Goal: Task Accomplishment & Management: Complete application form

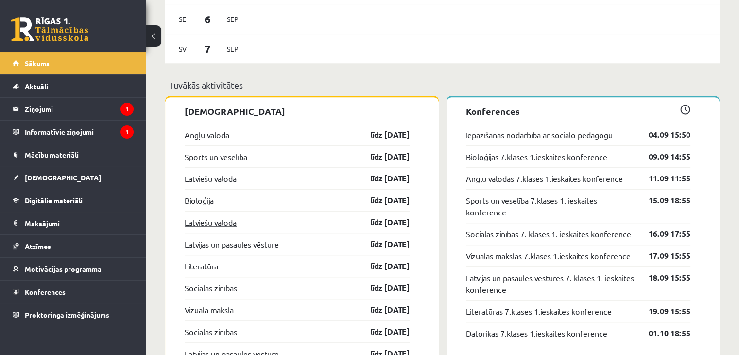
scroll to position [1021, 0]
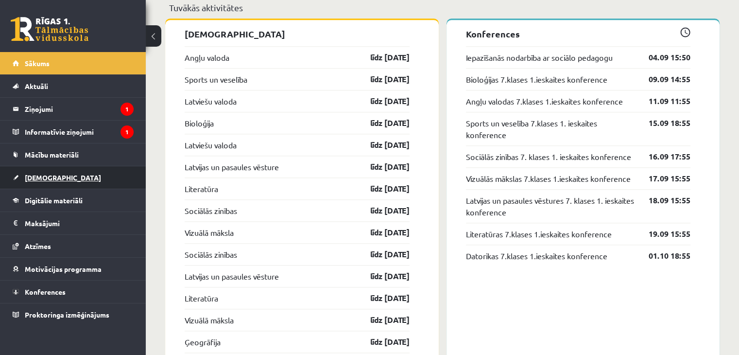
click at [59, 180] on link "[DEMOGRAPHIC_DATA]" at bounding box center [73, 177] width 121 height 22
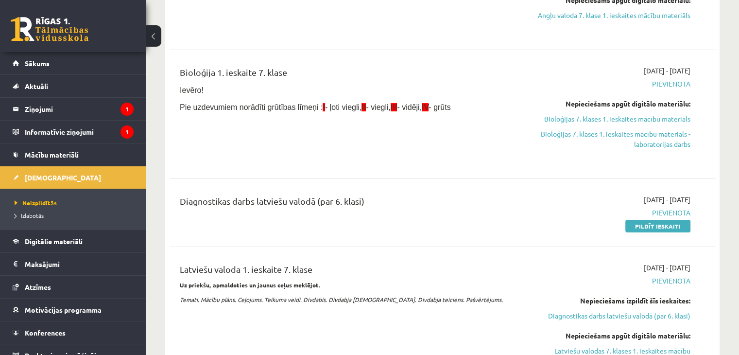
scroll to position [194, 0]
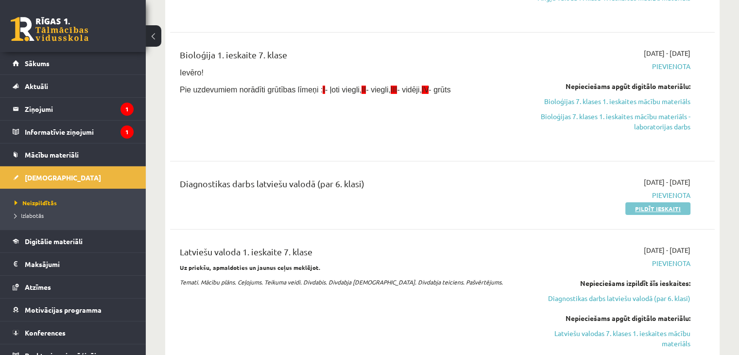
click at [636, 208] on link "Pildīt ieskaiti" at bounding box center [658, 208] width 65 height 13
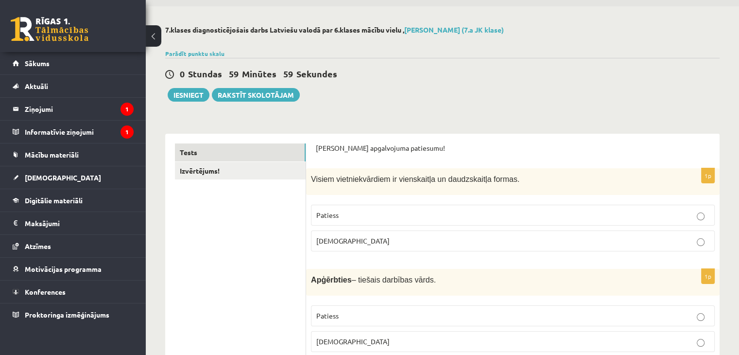
scroll to position [49, 0]
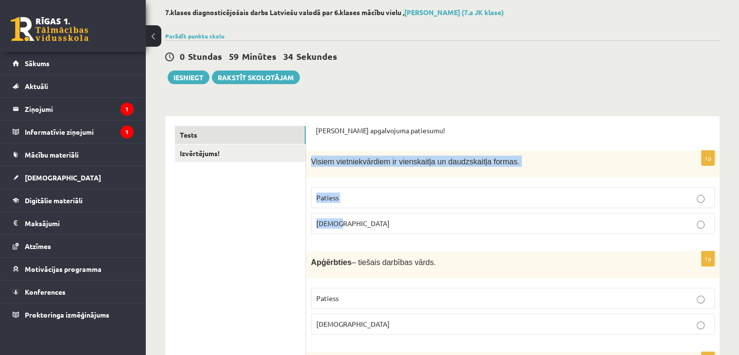
drag, startPoint x: 309, startPoint y: 158, endPoint x: 377, endPoint y: 224, distance: 94.6
click at [377, 224] on div "1p Visiem vietniekvārdiem ir vienskaitļa un daudzskaitļa formas. Patiess [DEMOG…" at bounding box center [513, 196] width 414 height 91
copy div "Visiem vietniekvārdiem ir vienskaitļa un daudzskaitļa formas. Patiess [DEMOGRAP…"
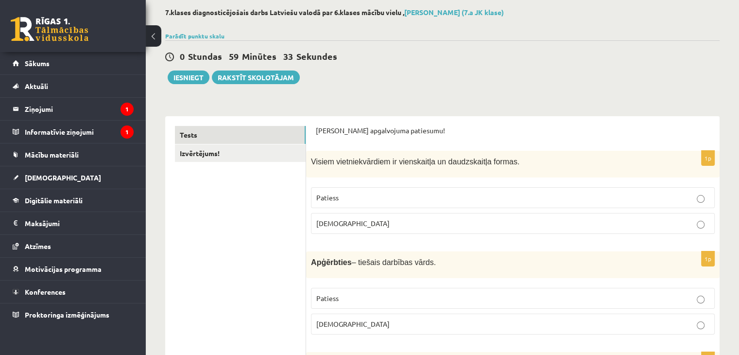
click at [356, 126] on p "[PERSON_NAME] apgalvojuma patiesumu!" at bounding box center [513, 131] width 394 height 10
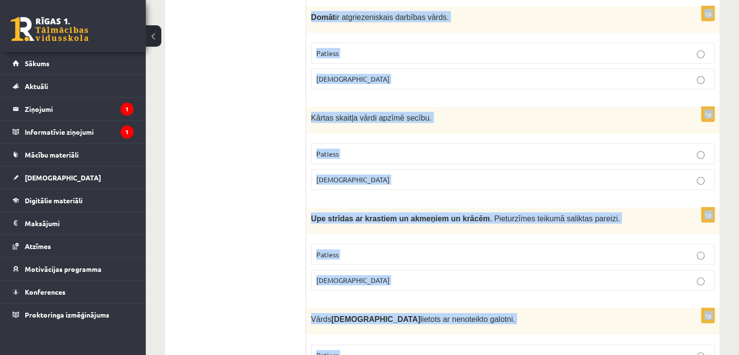
scroll to position [2863, 0]
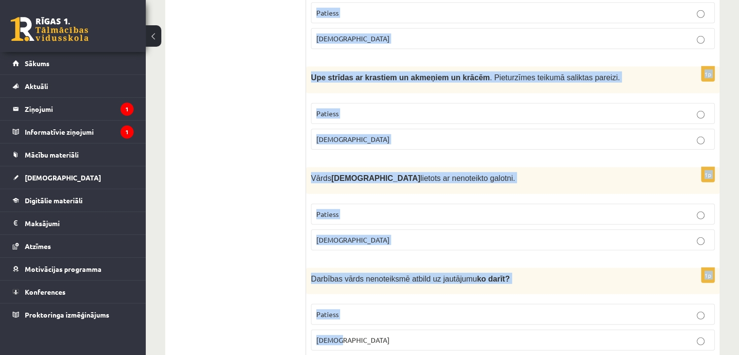
drag, startPoint x: 310, startPoint y: 160, endPoint x: 449, endPoint y: 317, distance: 210.1
copy form "Loremi dolorsitametcon ad elitseddoei te incididuntut labore. Etdolor Magnaa 7e…"
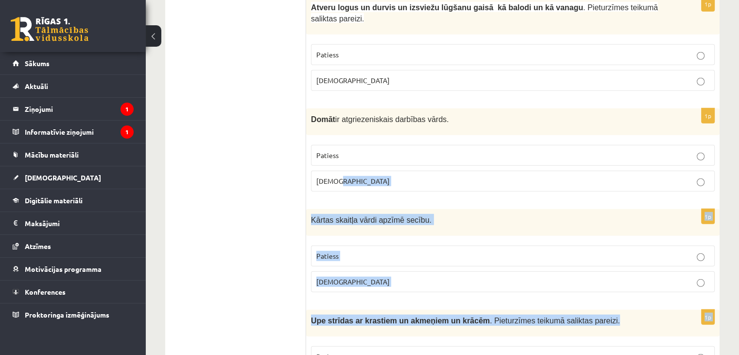
drag, startPoint x: 739, startPoint y: 293, endPoint x: 746, endPoint y: 158, distance: 134.9
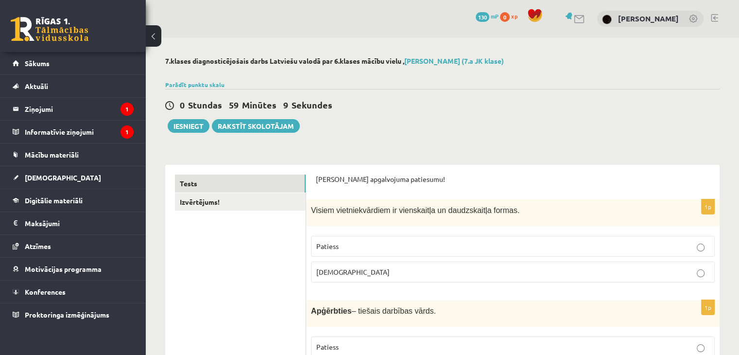
scroll to position [49, 0]
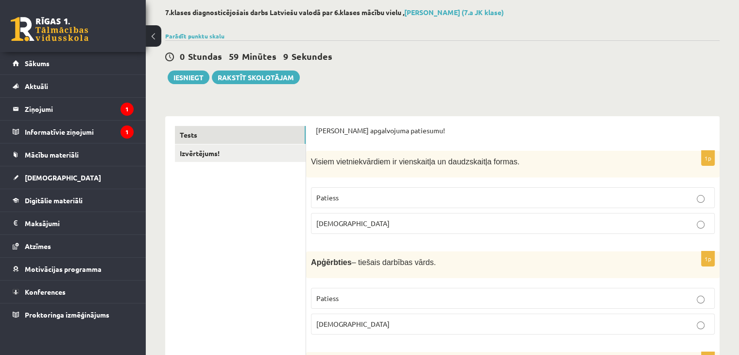
click at [355, 230] on label "[DEMOGRAPHIC_DATA]" at bounding box center [513, 223] width 404 height 21
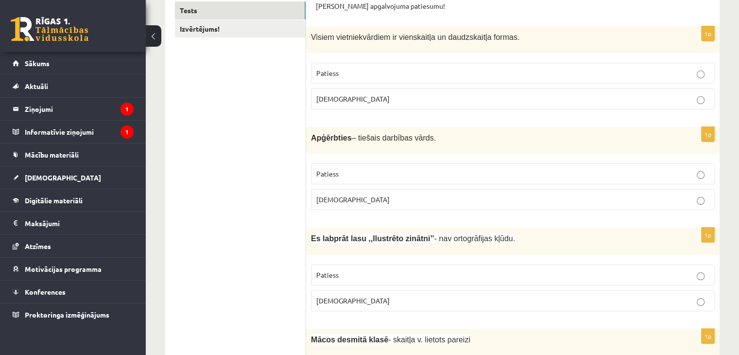
scroll to position [194, 0]
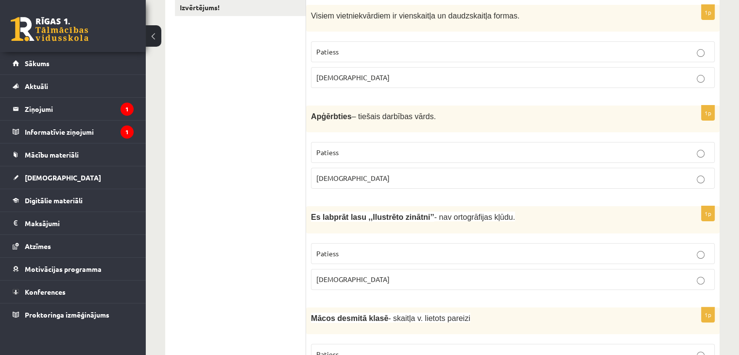
click at [334, 174] on span "[DEMOGRAPHIC_DATA]" at bounding box center [353, 178] width 73 height 9
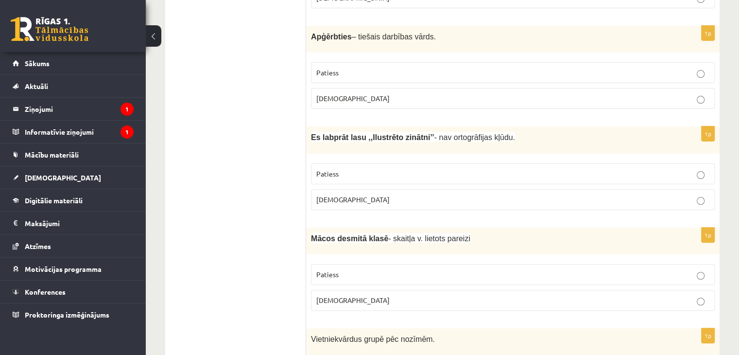
scroll to position [292, 0]
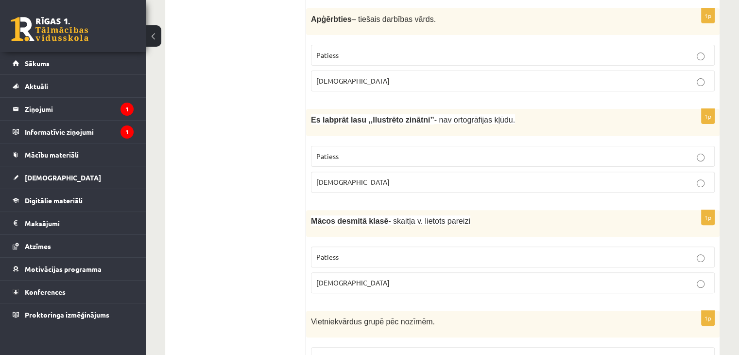
click at [350, 191] on fieldset "Patiess [DEMOGRAPHIC_DATA]" at bounding box center [513, 168] width 404 height 54
click at [361, 186] on label "[DEMOGRAPHIC_DATA]" at bounding box center [513, 182] width 404 height 21
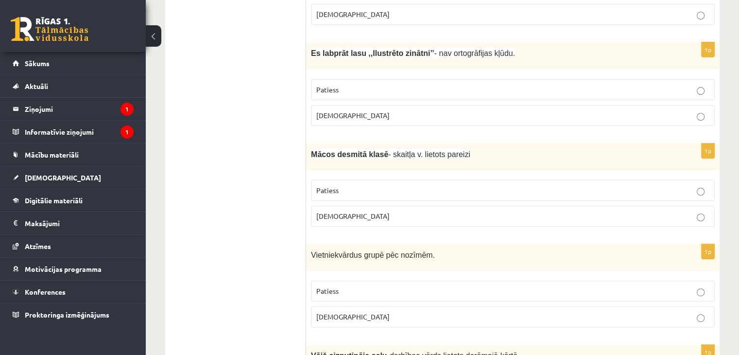
scroll to position [389, 0]
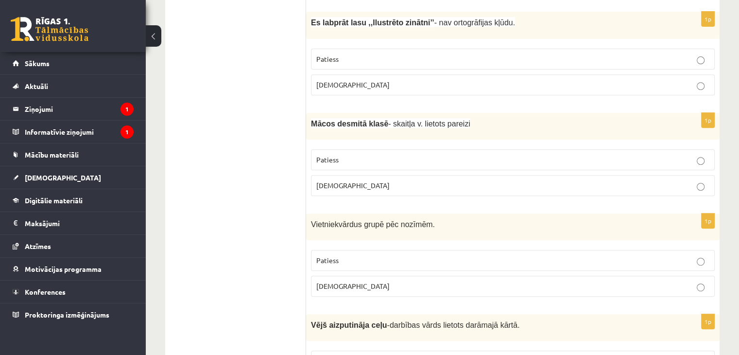
click at [360, 191] on label "[DEMOGRAPHIC_DATA]" at bounding box center [513, 185] width 404 height 21
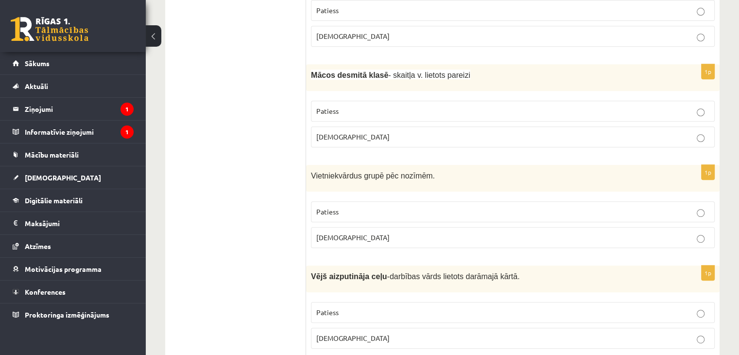
click at [332, 207] on span "Patiess" at bounding box center [328, 211] width 22 height 9
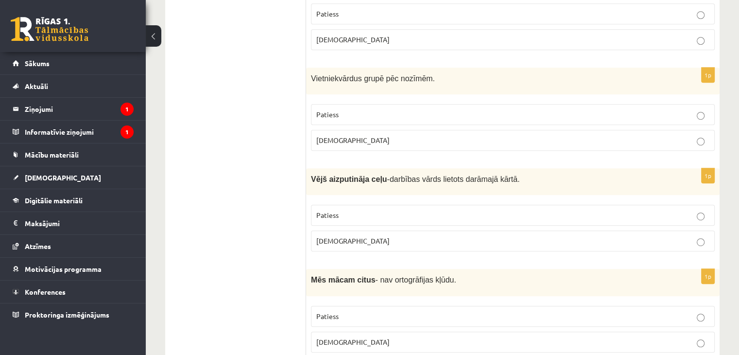
scroll to position [583, 0]
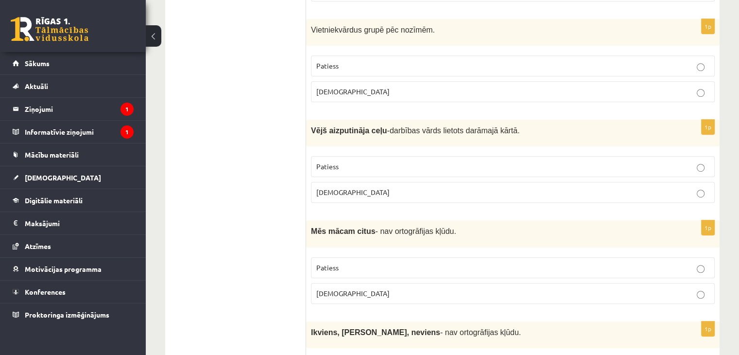
click at [353, 161] on p "Patiess" at bounding box center [513, 166] width 393 height 10
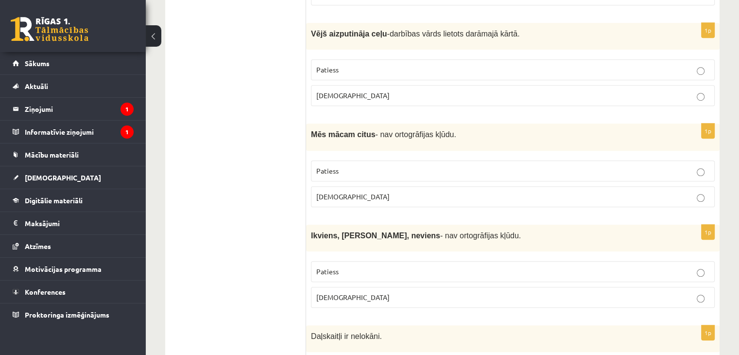
scroll to position [681, 0]
click at [352, 165] on p "Patiess" at bounding box center [513, 170] width 393 height 10
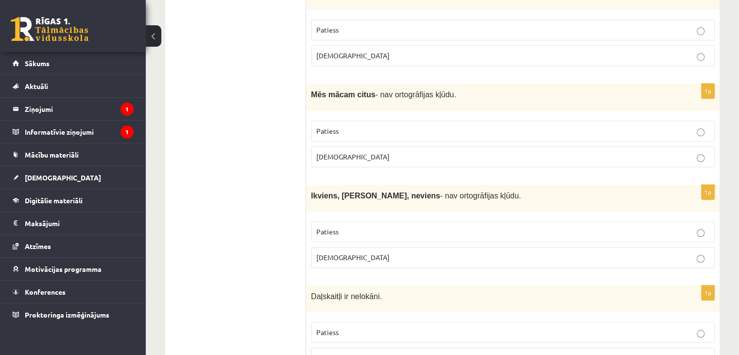
scroll to position [778, 0]
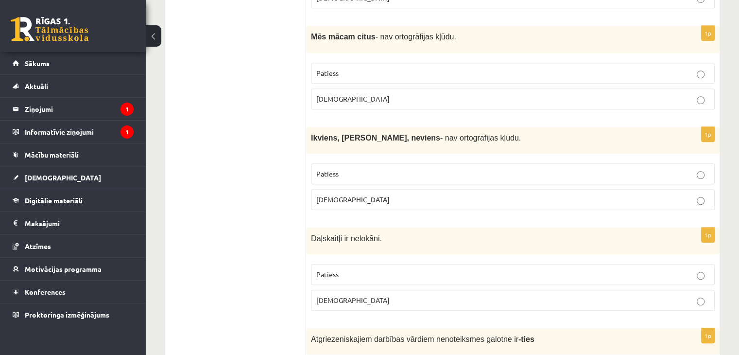
click at [352, 169] on p "Patiess" at bounding box center [513, 174] width 393 height 10
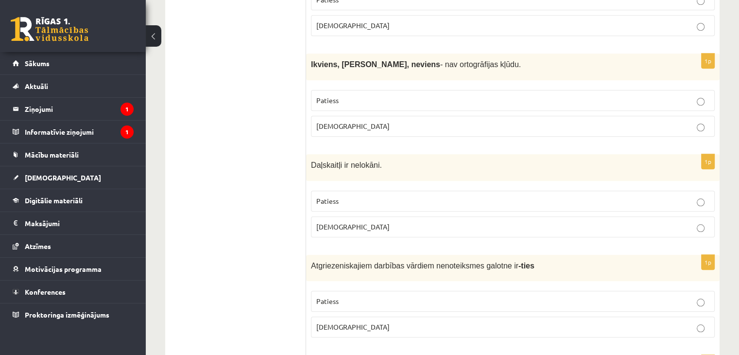
scroll to position [875, 0]
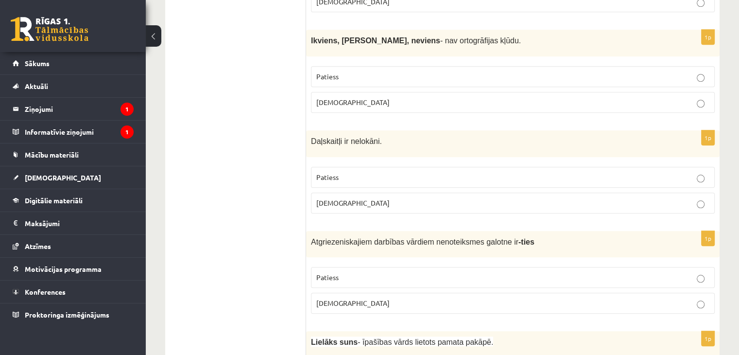
click at [363, 174] on p "Patiess" at bounding box center [513, 177] width 393 height 10
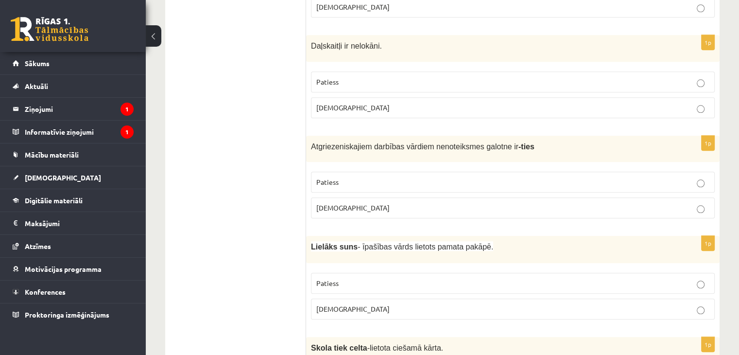
scroll to position [972, 0]
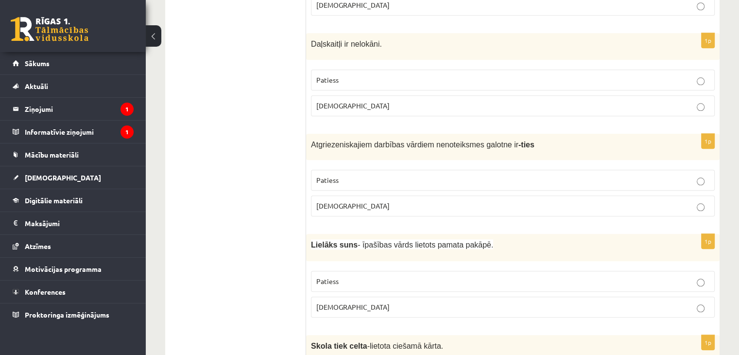
click at [362, 177] on p "Patiess" at bounding box center [513, 180] width 393 height 10
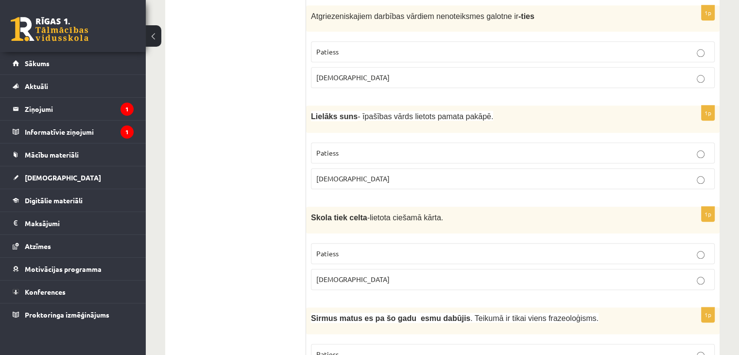
scroll to position [1118, 0]
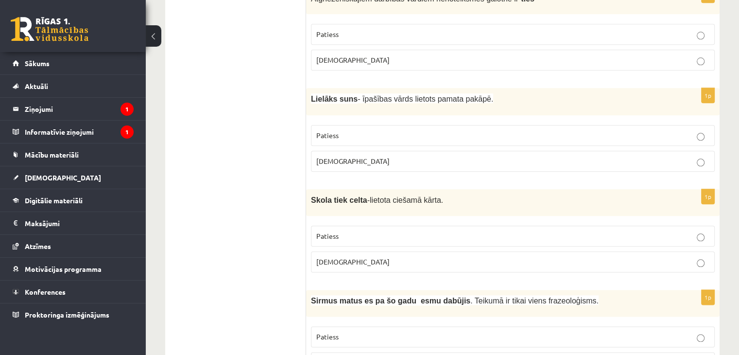
click at [345, 164] on fieldset "Patiess [DEMOGRAPHIC_DATA]" at bounding box center [513, 147] width 404 height 54
click at [342, 162] on label "[DEMOGRAPHIC_DATA]" at bounding box center [513, 161] width 404 height 21
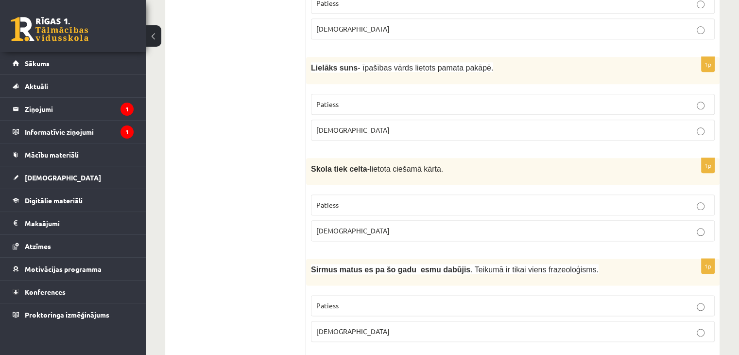
scroll to position [1167, 0]
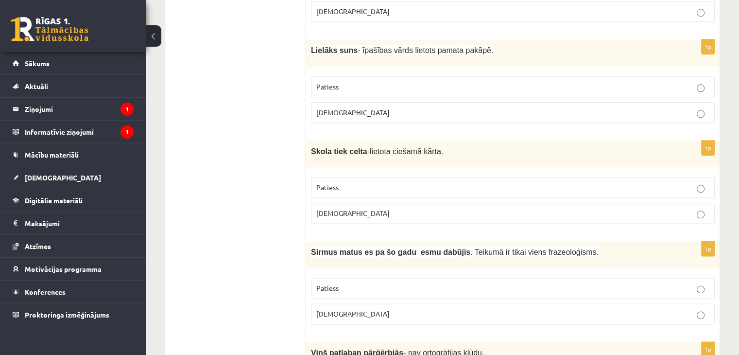
click at [340, 184] on label "Patiess" at bounding box center [513, 187] width 404 height 21
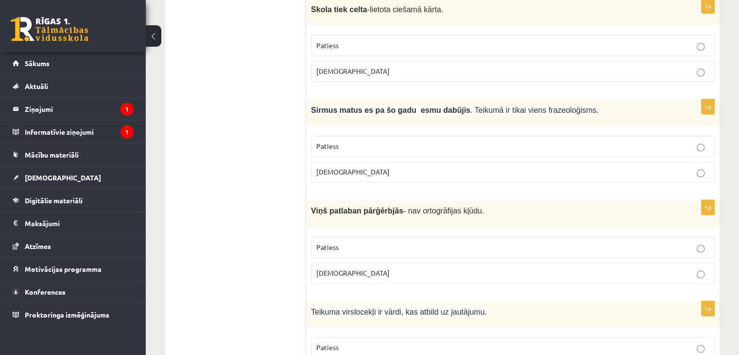
scroll to position [1313, 0]
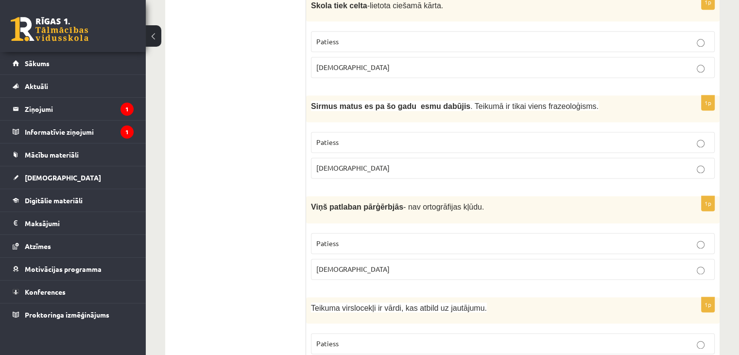
click at [464, 140] on label "Patiess" at bounding box center [513, 142] width 404 height 21
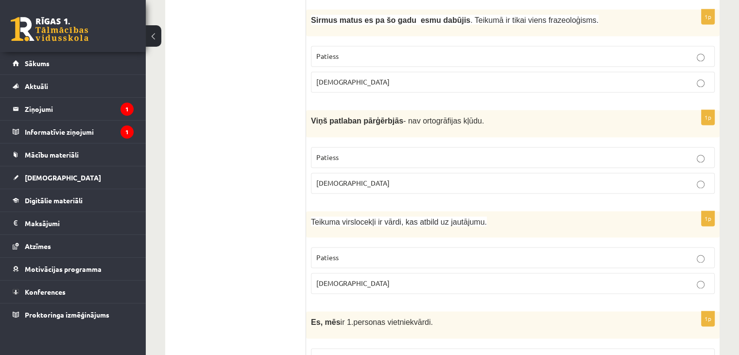
scroll to position [1410, 0]
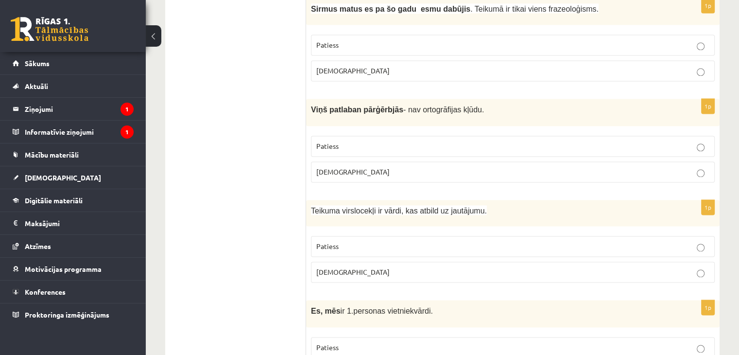
click at [357, 167] on label "[DEMOGRAPHIC_DATA]" at bounding box center [513, 171] width 404 height 21
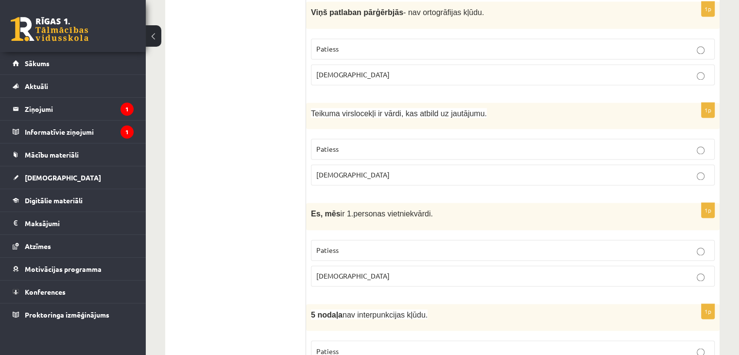
click at [358, 169] on label "[DEMOGRAPHIC_DATA]" at bounding box center [513, 174] width 404 height 21
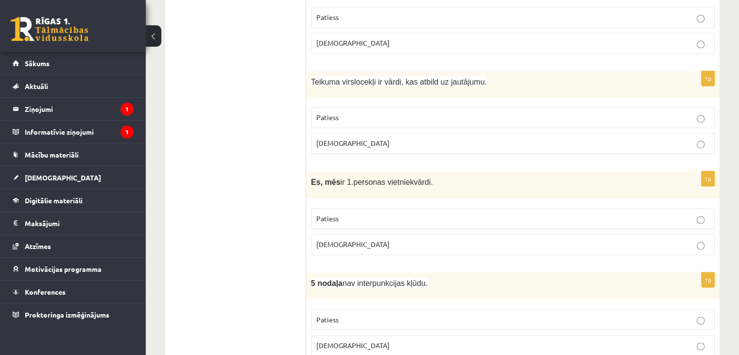
scroll to position [1604, 0]
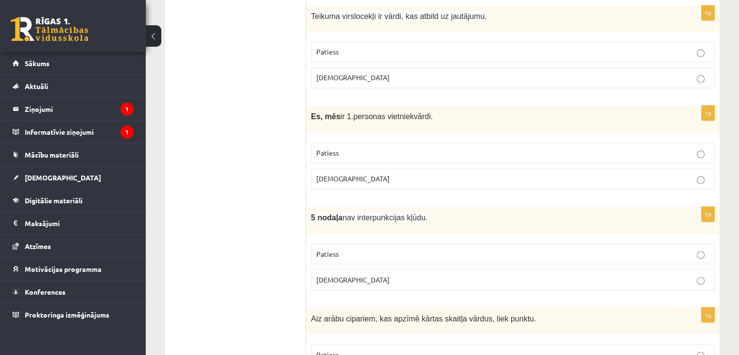
click at [352, 147] on label "Patiess" at bounding box center [513, 152] width 404 height 21
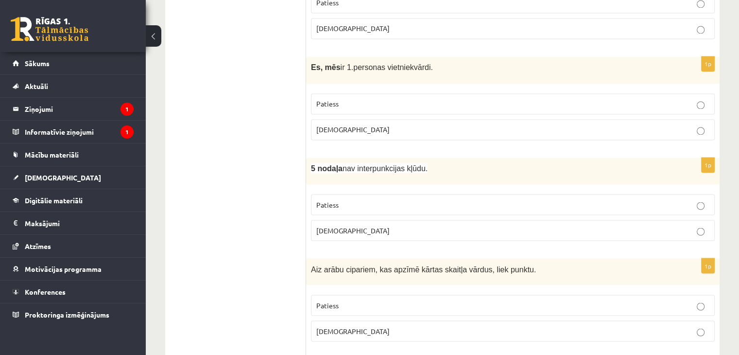
scroll to position [1702, 0]
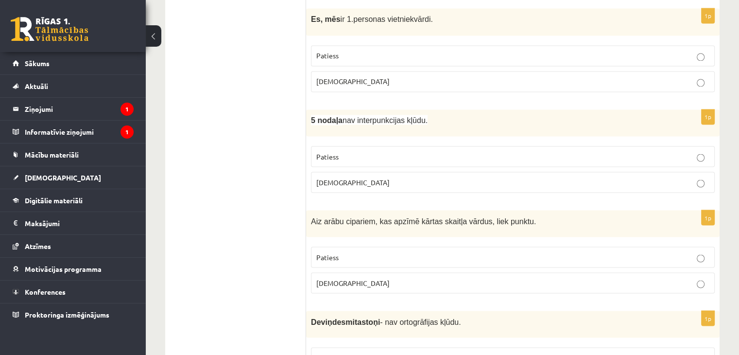
click at [331, 177] on span "[DEMOGRAPHIC_DATA]" at bounding box center [353, 181] width 73 height 9
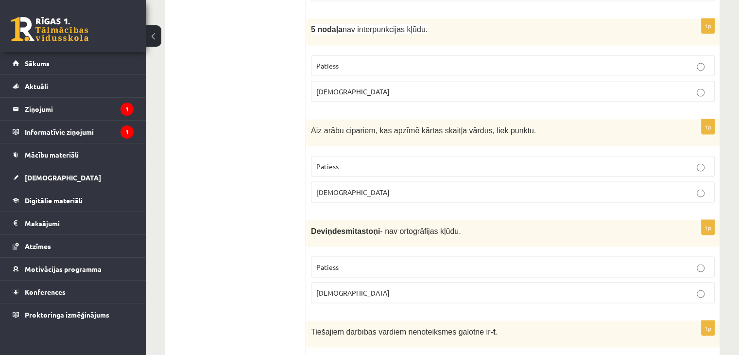
scroll to position [1799, 0]
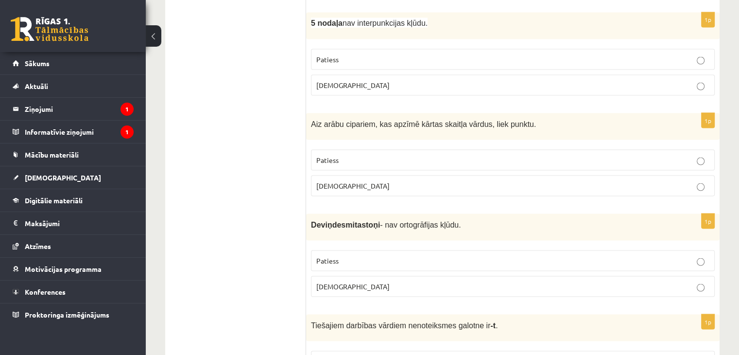
click at [337, 155] on span "Patiess" at bounding box center [328, 159] width 22 height 9
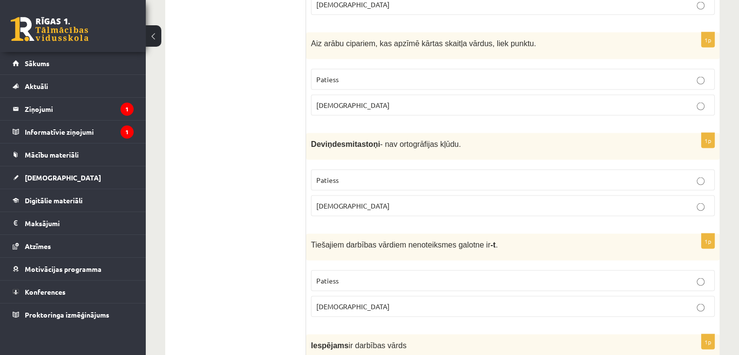
scroll to position [1896, 0]
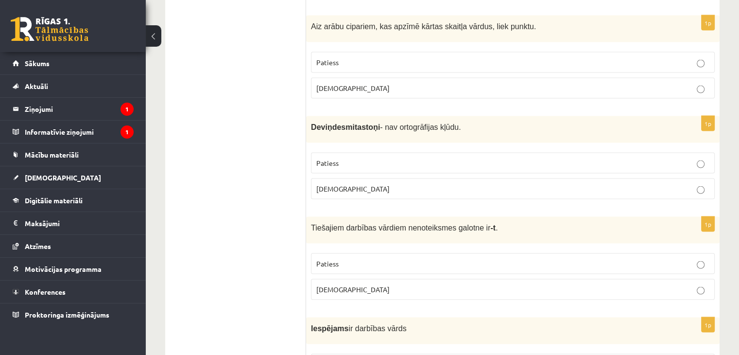
click at [422, 184] on p "[DEMOGRAPHIC_DATA]" at bounding box center [513, 189] width 393 height 10
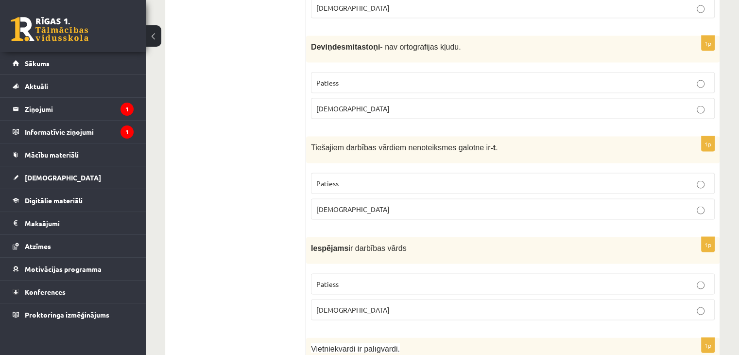
scroll to position [1993, 0]
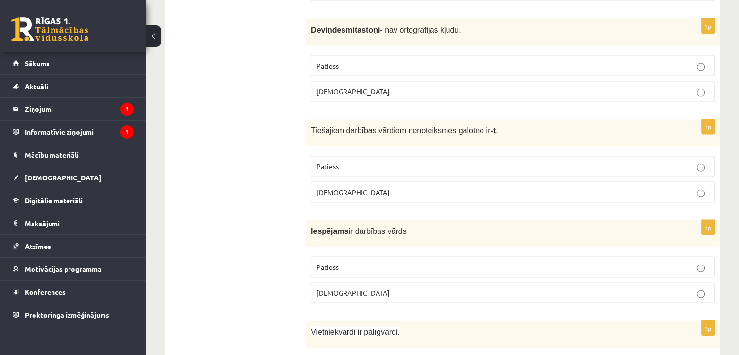
click at [403, 161] on p "Patiess" at bounding box center [513, 166] width 393 height 10
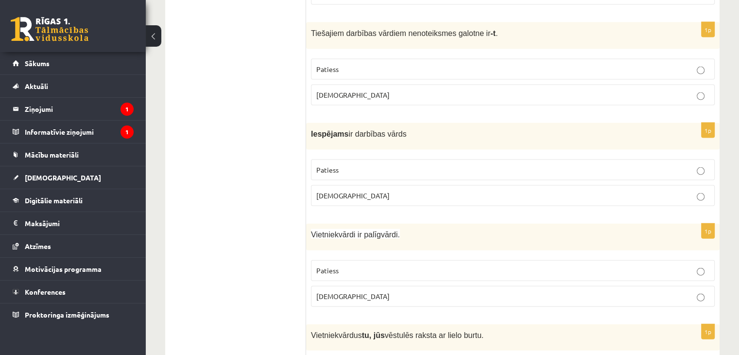
scroll to position [2139, 0]
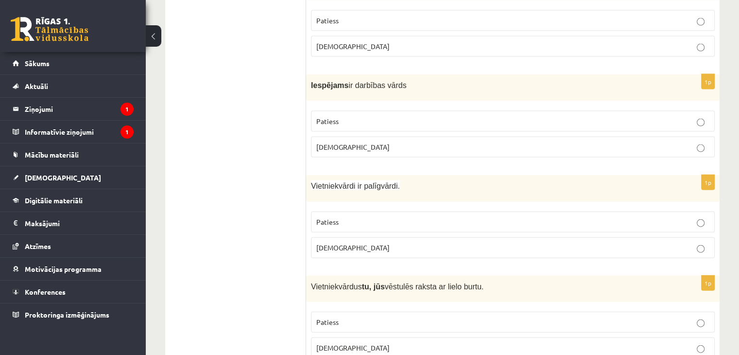
click at [381, 142] on p "[DEMOGRAPHIC_DATA]" at bounding box center [513, 147] width 393 height 10
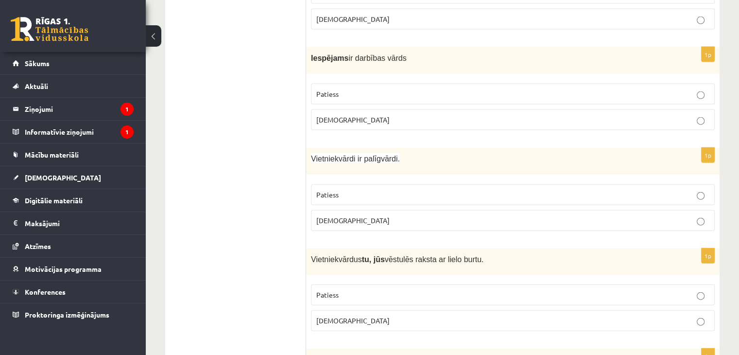
scroll to position [2188, 0]
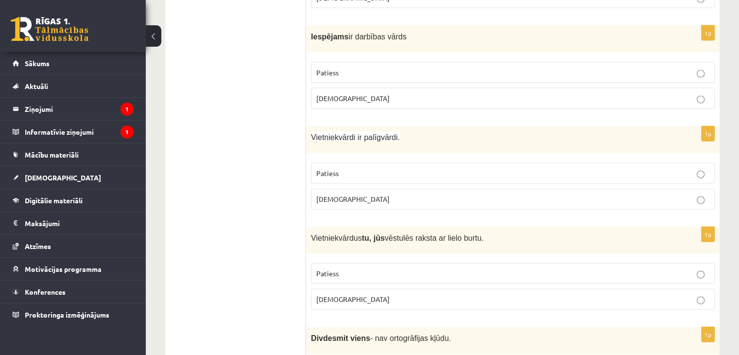
click at [370, 189] on label "[DEMOGRAPHIC_DATA]" at bounding box center [513, 199] width 404 height 21
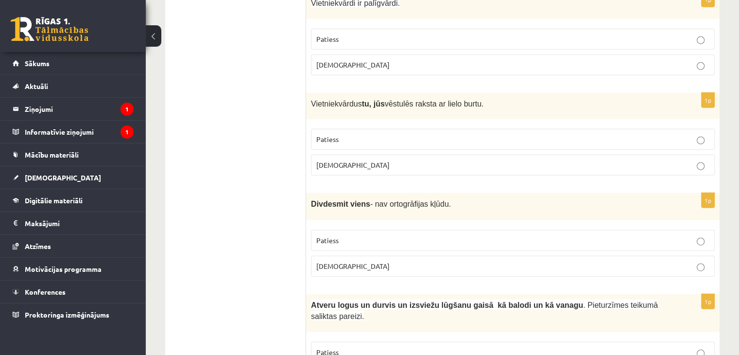
scroll to position [2334, 0]
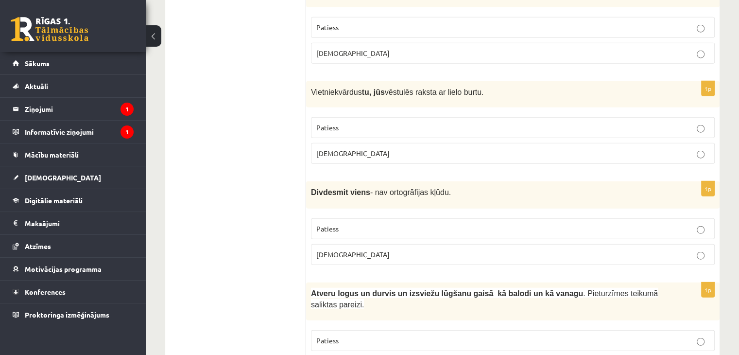
click at [323, 224] on p "Patiess" at bounding box center [513, 229] width 393 height 10
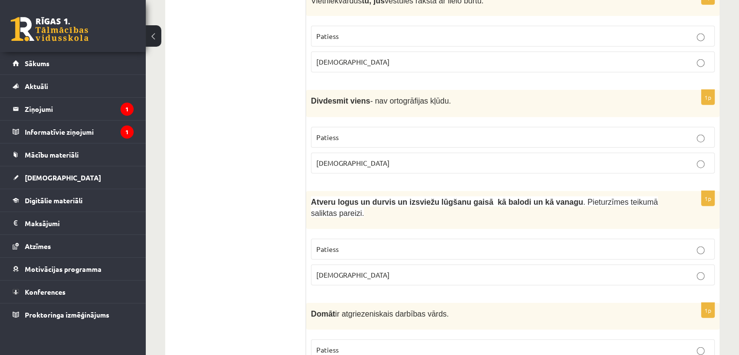
scroll to position [2431, 0]
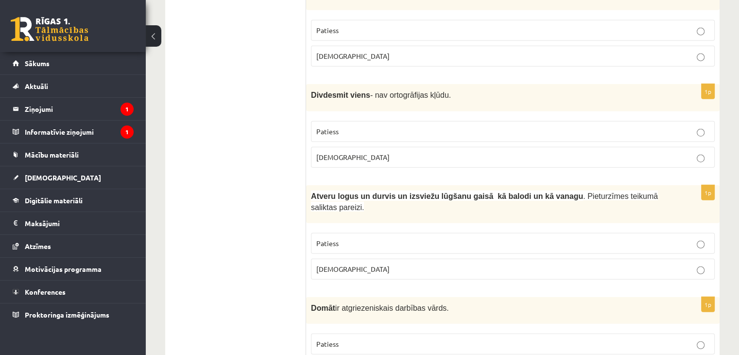
click at [491, 238] on p "Patiess" at bounding box center [513, 243] width 393 height 10
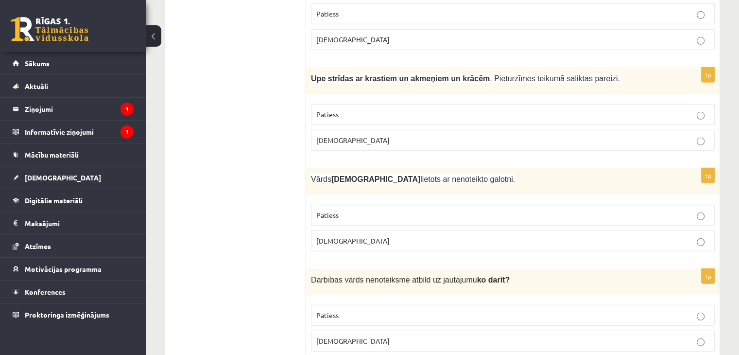
scroll to position [2863, 0]
click at [436, 309] on p "Patiess" at bounding box center [513, 314] width 393 height 10
click at [386, 235] on p "[DEMOGRAPHIC_DATA]" at bounding box center [513, 240] width 393 height 10
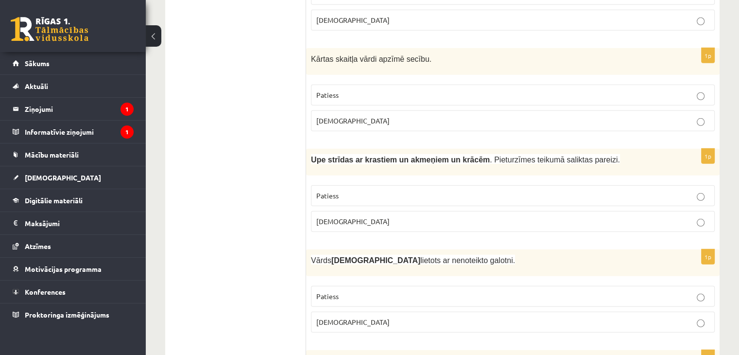
scroll to position [2765, 0]
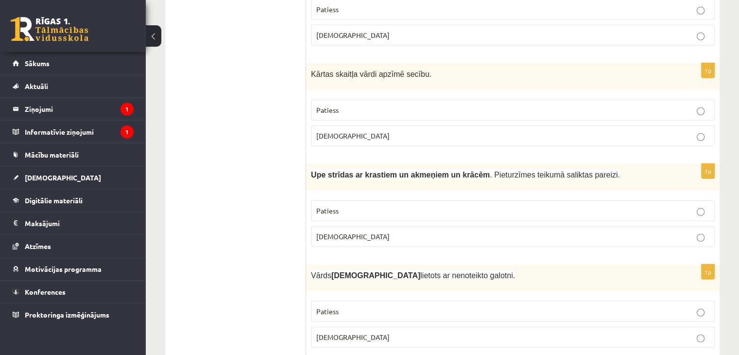
click at [487, 200] on label "Patiess" at bounding box center [513, 210] width 404 height 21
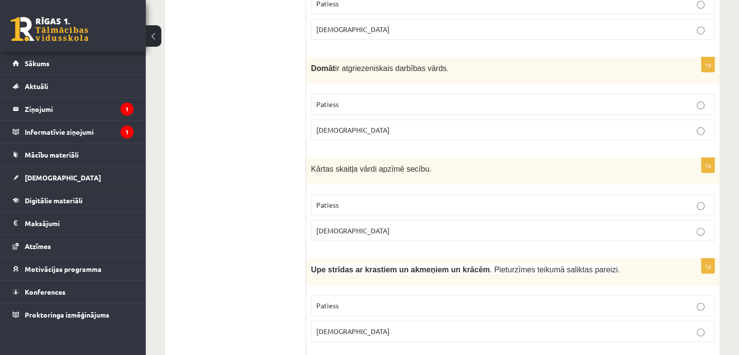
scroll to position [2668, 0]
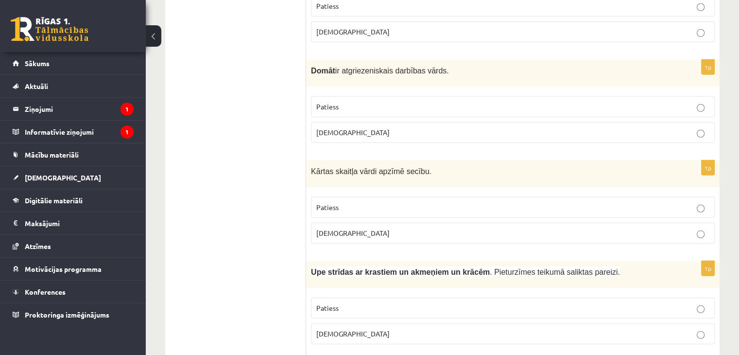
click at [370, 202] on p "Patiess" at bounding box center [513, 207] width 393 height 10
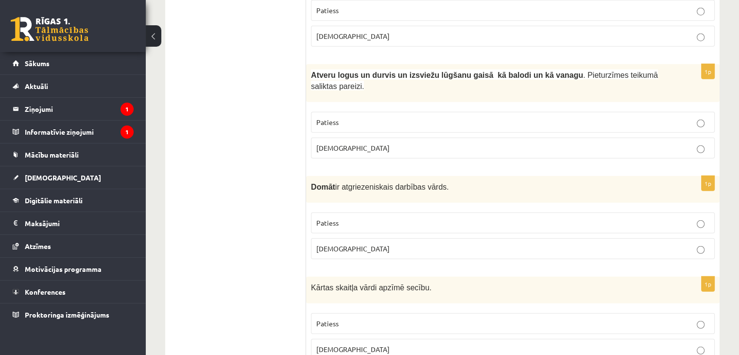
scroll to position [2522, 0]
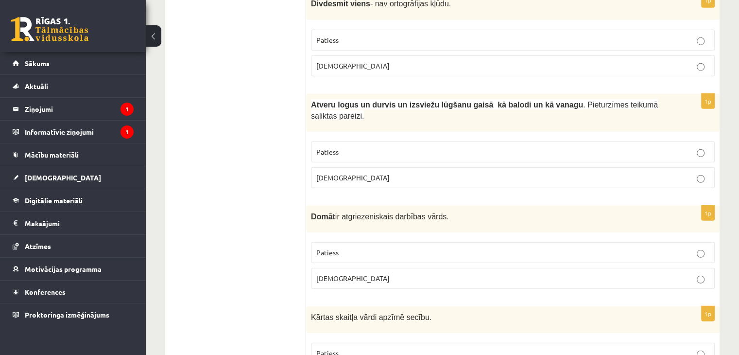
click at [434, 268] on label "[DEMOGRAPHIC_DATA]" at bounding box center [513, 278] width 404 height 21
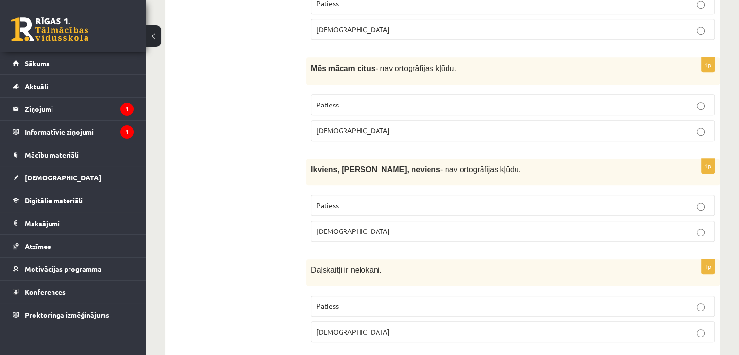
scroll to position [0, 0]
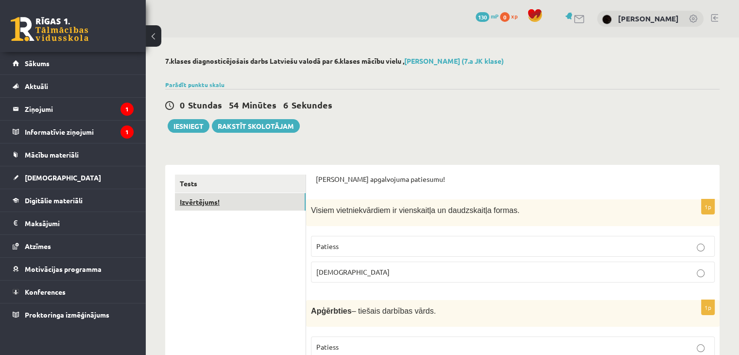
click at [197, 208] on link "Izvērtējums!" at bounding box center [240, 202] width 131 height 18
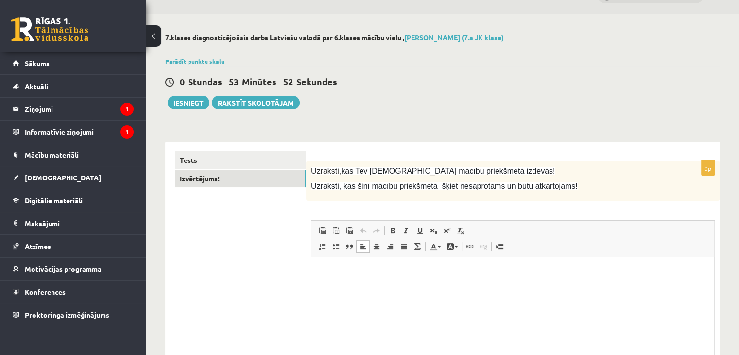
click at [335, 287] on html at bounding box center [513, 272] width 403 height 30
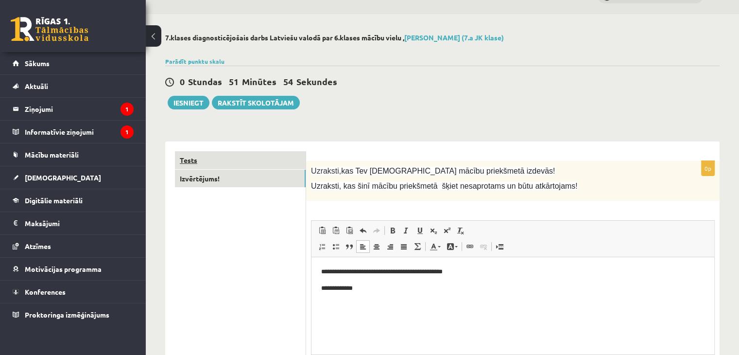
click at [246, 161] on link "Tests" at bounding box center [240, 160] width 131 height 18
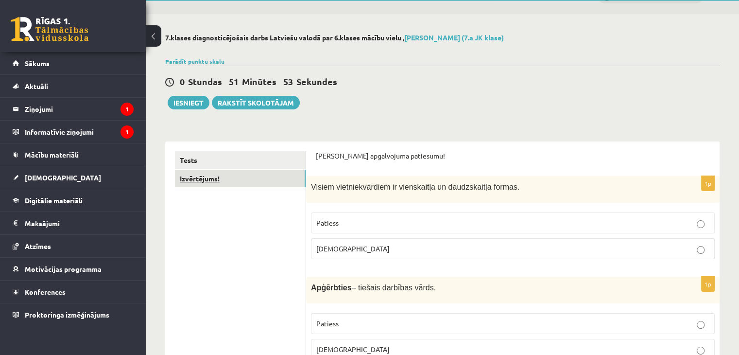
click at [243, 180] on link "Izvērtējums!" at bounding box center [240, 179] width 131 height 18
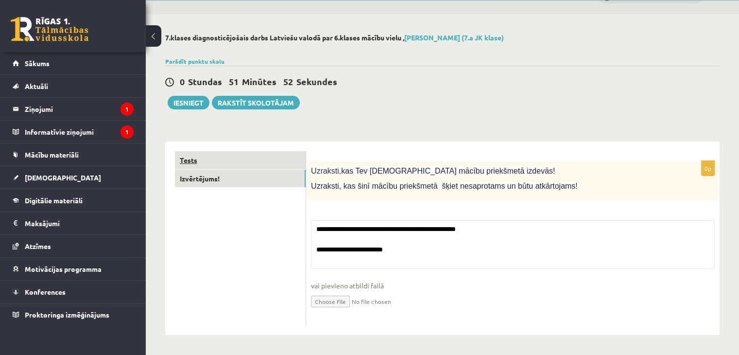
click at [245, 160] on link "Tests" at bounding box center [240, 160] width 131 height 18
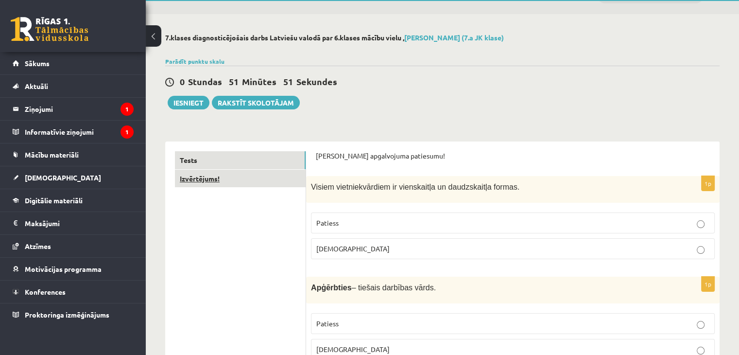
click at [236, 180] on link "Izvērtējums!" at bounding box center [240, 179] width 131 height 18
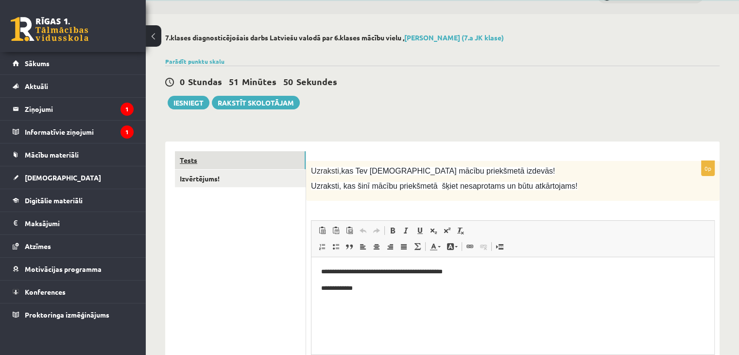
click at [238, 160] on link "Tests" at bounding box center [240, 160] width 131 height 18
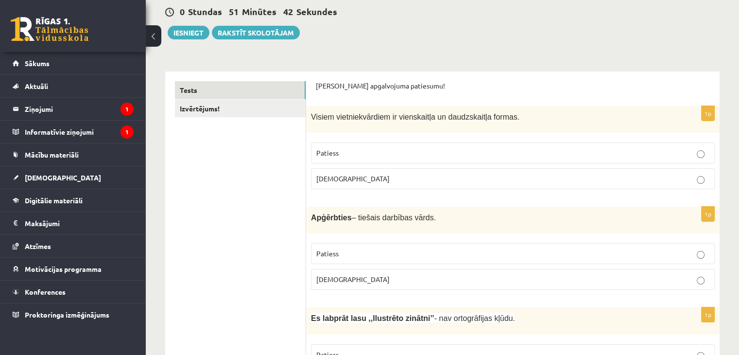
scroll to position [23, 0]
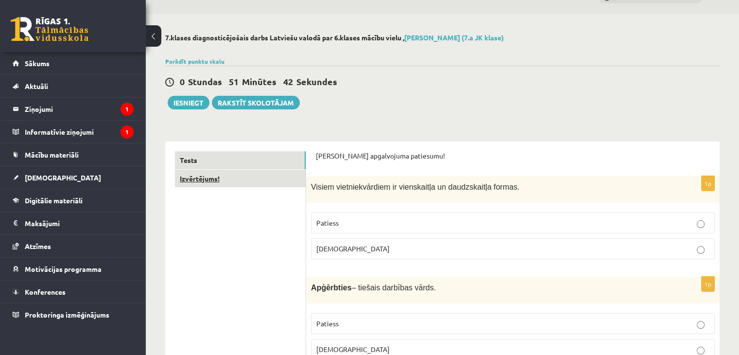
click at [268, 176] on link "Izvērtējums!" at bounding box center [240, 179] width 131 height 18
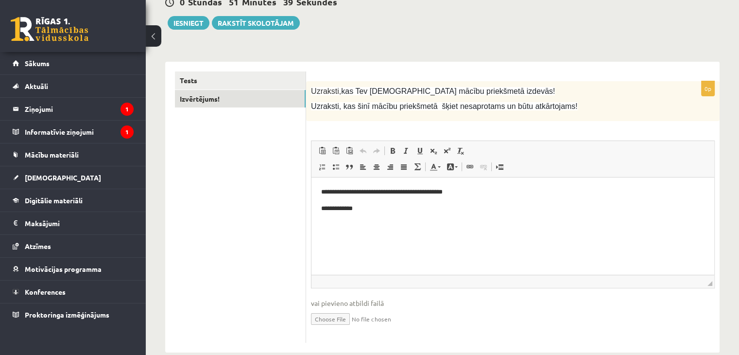
scroll to position [120, 0]
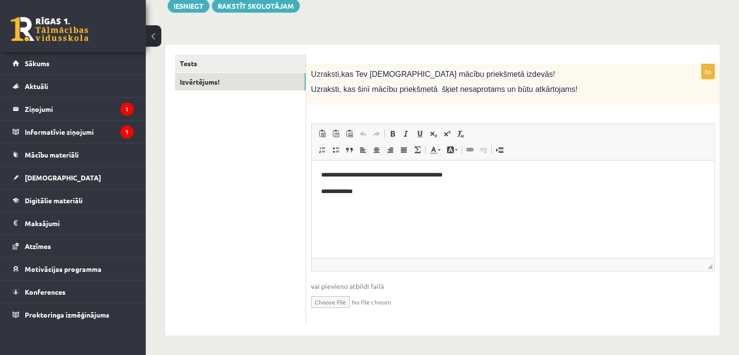
click at [380, 194] on p "**********" at bounding box center [513, 192] width 384 height 10
click at [225, 78] on link "Izvērtējums!" at bounding box center [240, 82] width 131 height 18
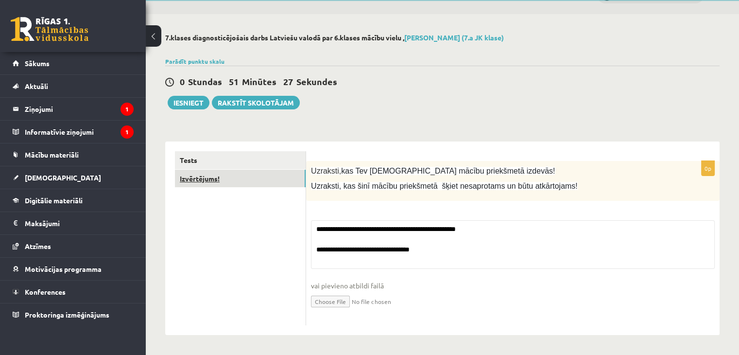
click at [223, 175] on ul "Tests Izvērtējums!" at bounding box center [240, 238] width 131 height 175
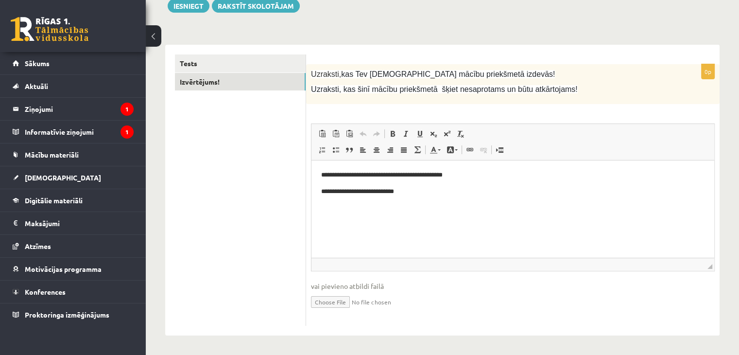
scroll to position [0, 0]
click at [213, 69] on link "Tests" at bounding box center [240, 63] width 131 height 18
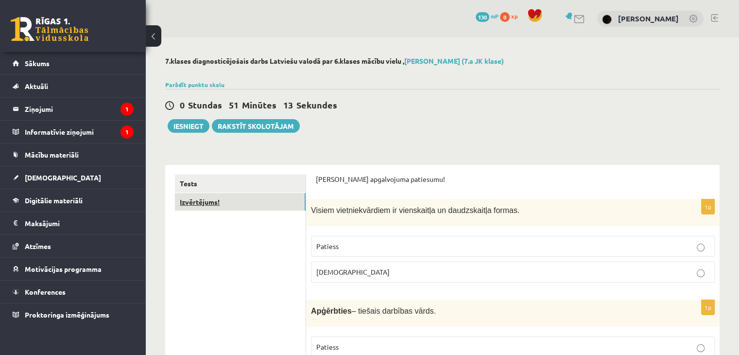
click at [268, 209] on link "Izvērtējums!" at bounding box center [240, 202] width 131 height 18
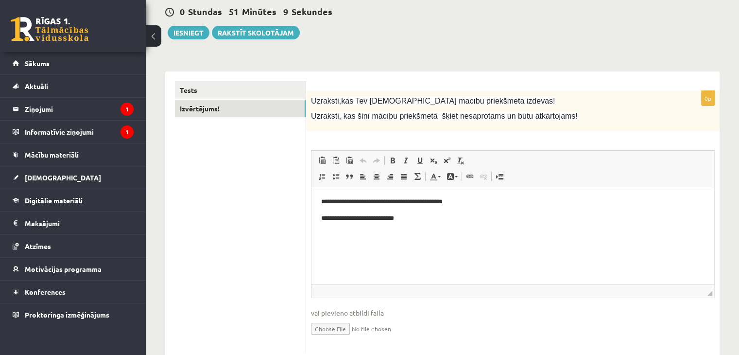
scroll to position [71, 0]
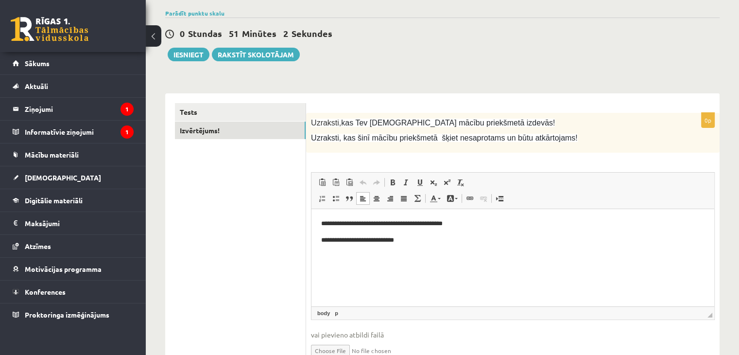
click at [388, 229] on p "**********" at bounding box center [513, 224] width 384 height 10
click at [387, 229] on body "**********" at bounding box center [513, 232] width 384 height 26
click at [386, 227] on p "**********" at bounding box center [513, 224] width 384 height 10
click at [364, 242] on p "**********" at bounding box center [513, 240] width 384 height 10
click at [366, 242] on p "**********" at bounding box center [513, 240] width 384 height 10
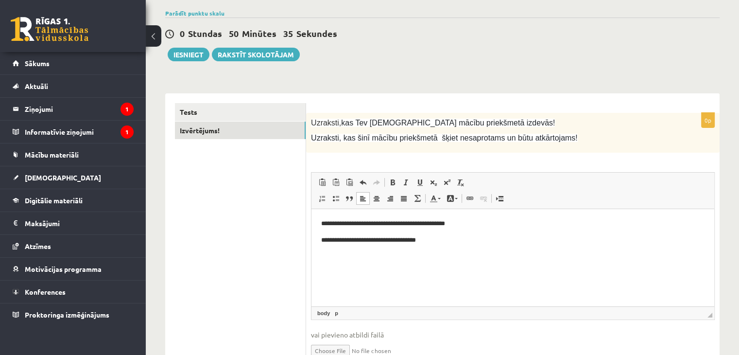
click at [452, 241] on p "**********" at bounding box center [513, 240] width 384 height 10
click at [477, 223] on p "**********" at bounding box center [513, 224] width 384 height 10
click at [178, 55] on button "Iesniegt" at bounding box center [189, 55] width 42 height 14
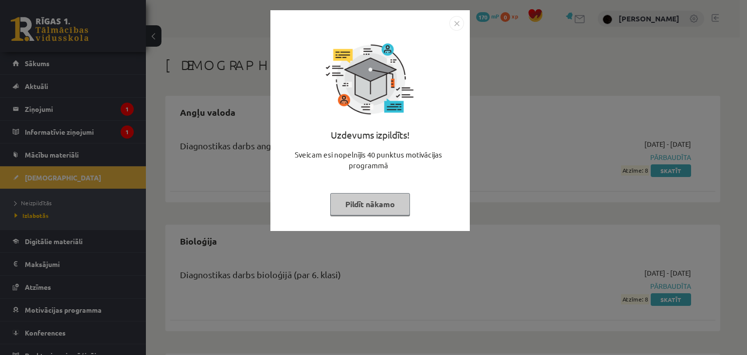
click at [460, 25] on img "Close" at bounding box center [456, 23] width 15 height 15
